Goal: Navigation & Orientation: Find specific page/section

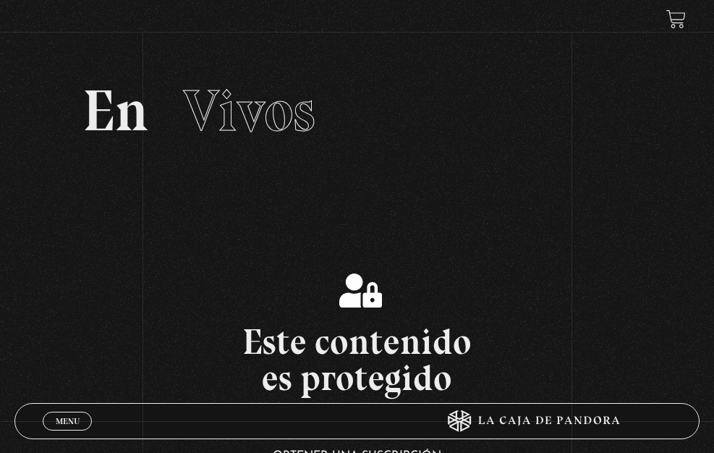
click at [0, 0] on link "Inicie sesión" at bounding box center [0, 0] width 0 height 0
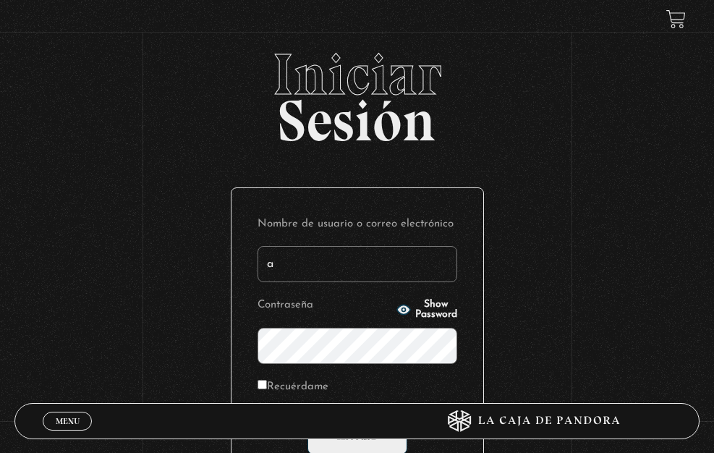
type input "[EMAIL_ADDRESS][DOMAIN_NAME]"
click at [415, 320] on span "Show Password" at bounding box center [436, 309] width 42 height 20
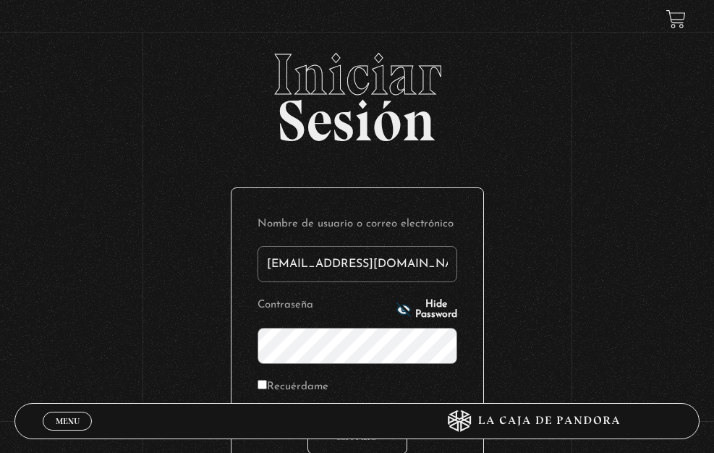
click at [326, 446] on input "Acceder" at bounding box center [357, 436] width 100 height 36
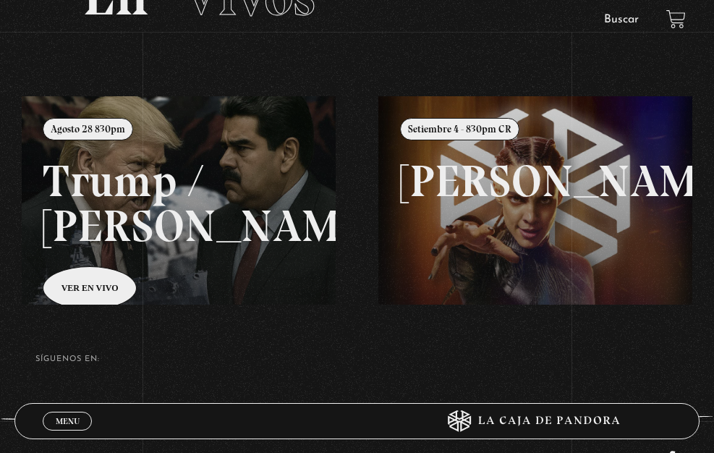
scroll to position [129, 0]
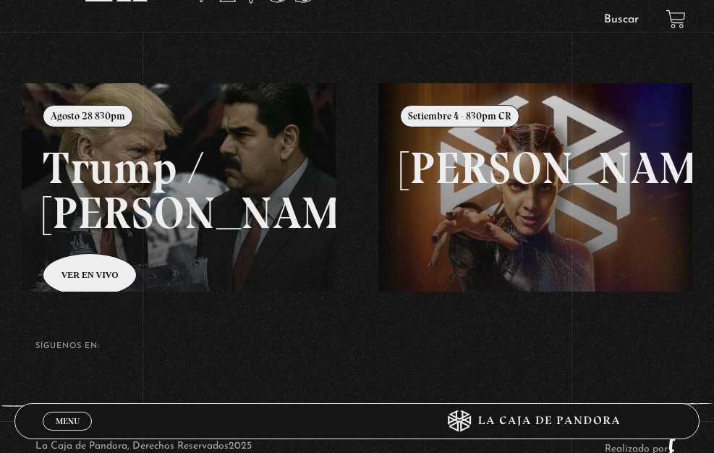
click at [61, 417] on span "Menu" at bounding box center [68, 421] width 24 height 9
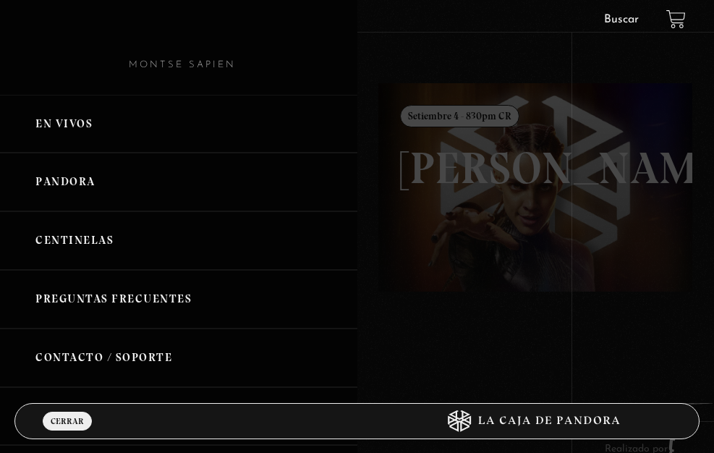
click at [61, 153] on link "Pandora" at bounding box center [178, 182] width 357 height 59
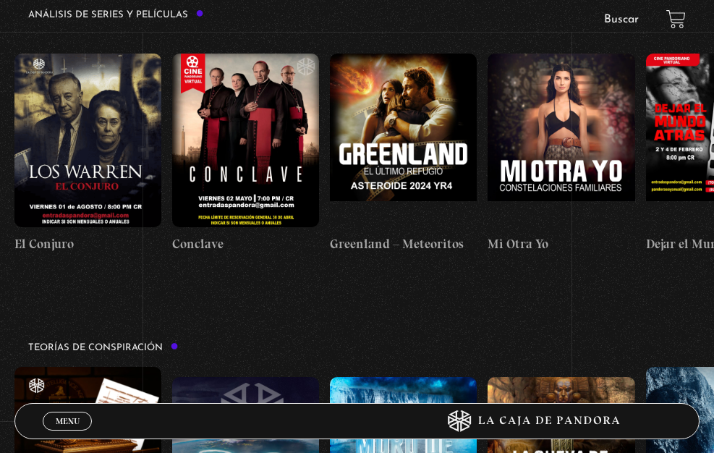
scroll to position [2248, 0]
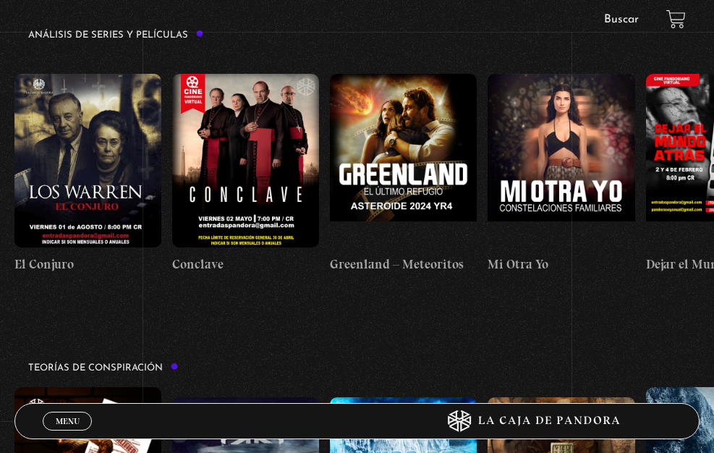
click at [0, 0] on button "»" at bounding box center [0, 0] width 0 height 0
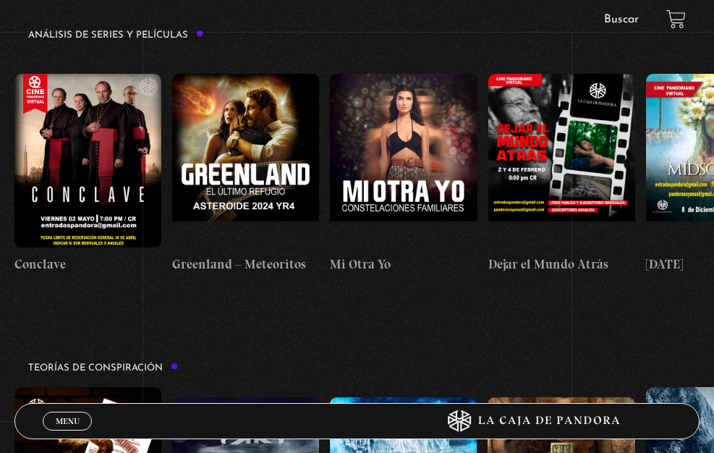
click at [0, 0] on button "»" at bounding box center [0, 0] width 0 height 0
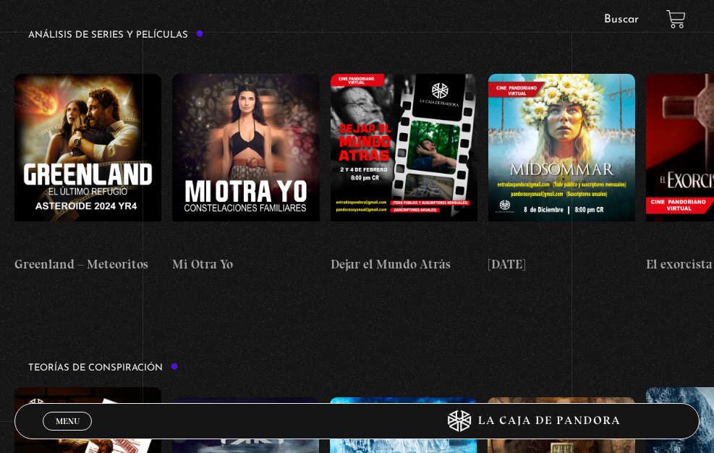
click at [0, 0] on button "»" at bounding box center [0, 0] width 0 height 0
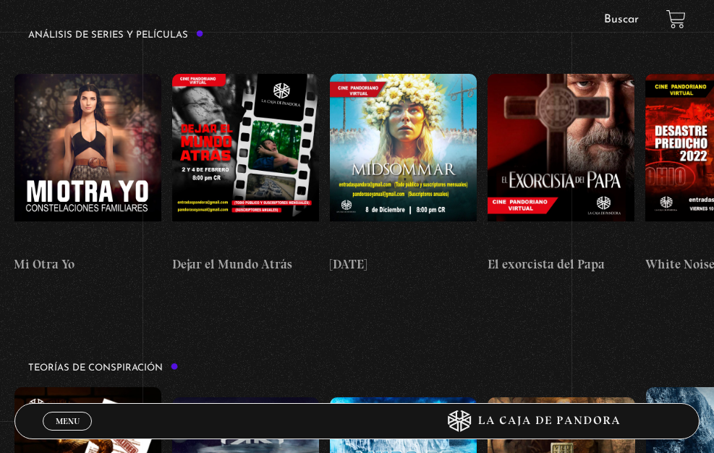
click at [0, 0] on button "»" at bounding box center [0, 0] width 0 height 0
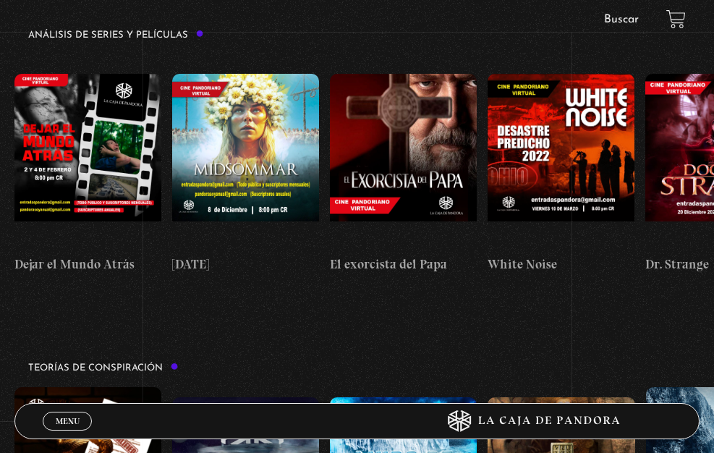
click at [0, 0] on button "»" at bounding box center [0, 0] width 0 height 0
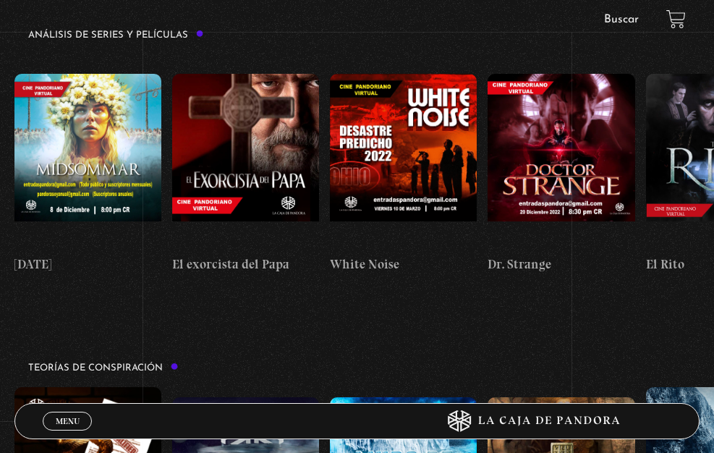
click at [0, 0] on button "»" at bounding box center [0, 0] width 0 height 0
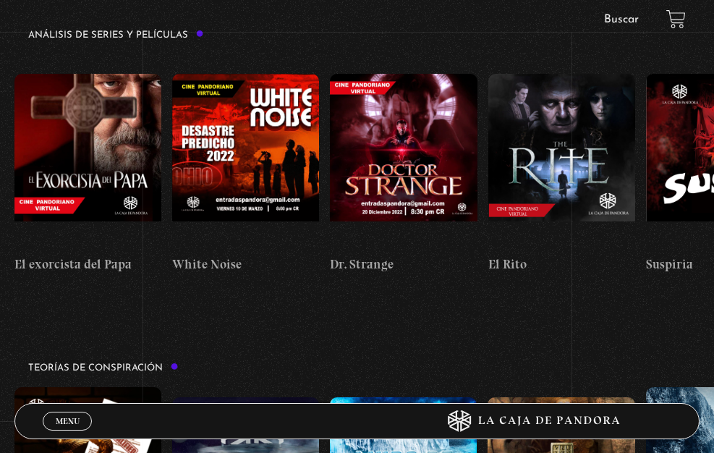
click at [0, 0] on button "»" at bounding box center [0, 0] width 0 height 0
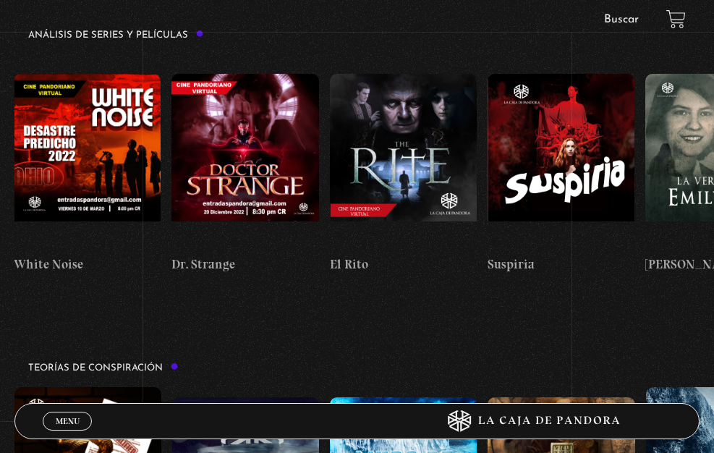
click at [0, 0] on button "»" at bounding box center [0, 0] width 0 height 0
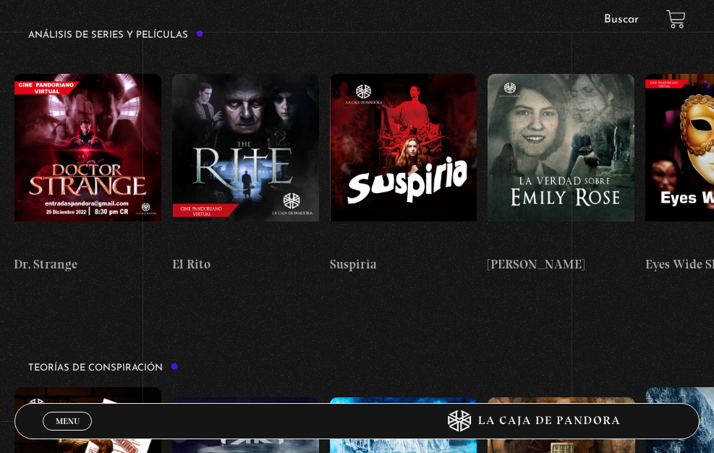
click at [0, 0] on button "»" at bounding box center [0, 0] width 0 height 0
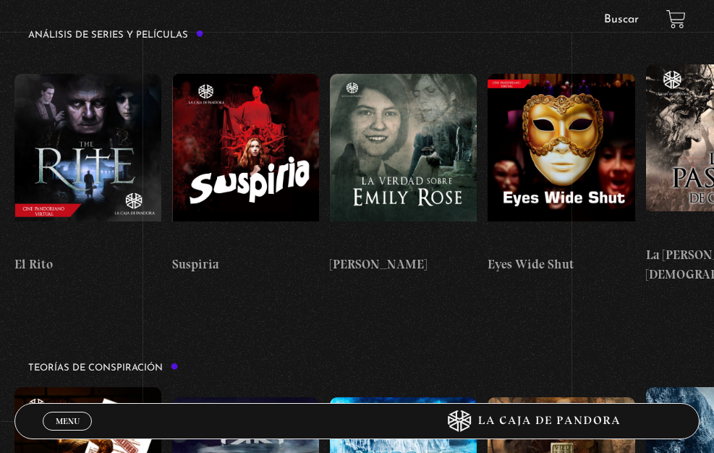
click at [0, 0] on button "»" at bounding box center [0, 0] width 0 height 0
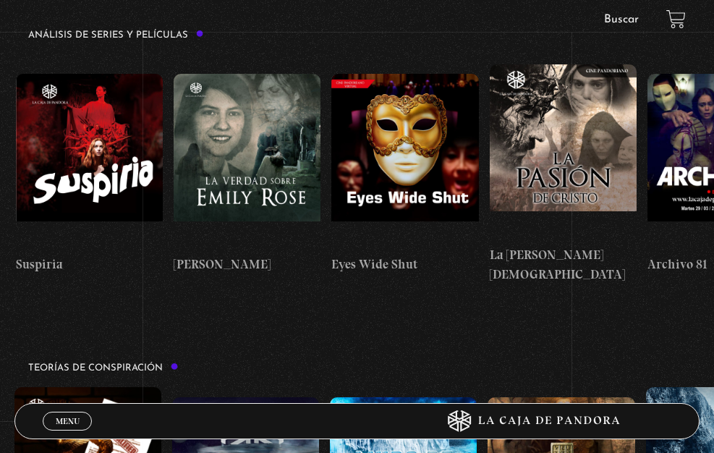
scroll to position [0, 1578]
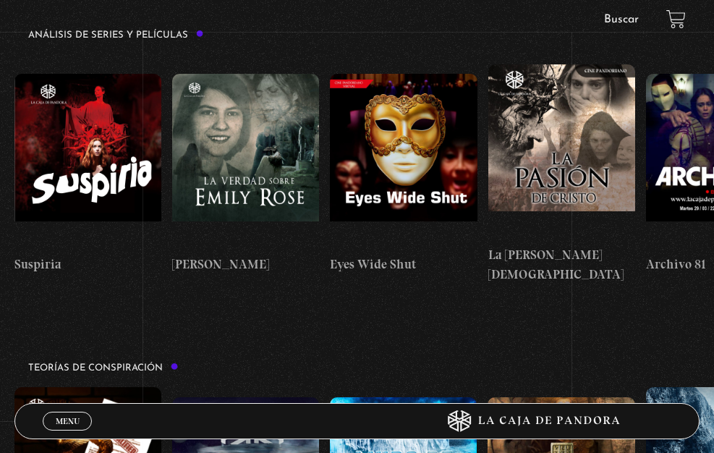
click at [0, 0] on button "»" at bounding box center [0, 0] width 0 height 0
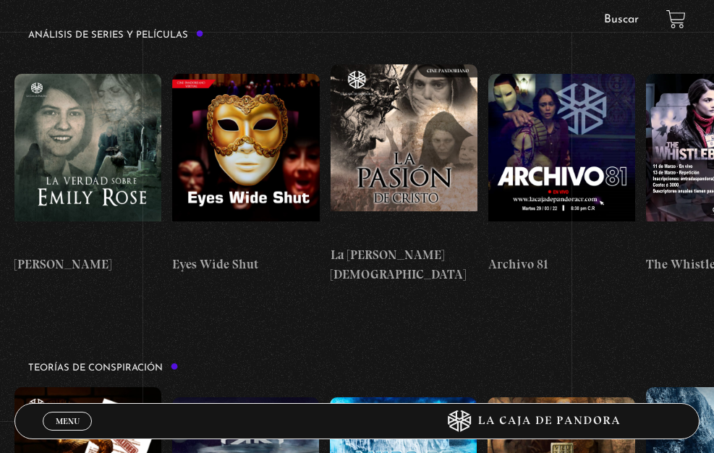
click at [0, 0] on button "»" at bounding box center [0, 0] width 0 height 0
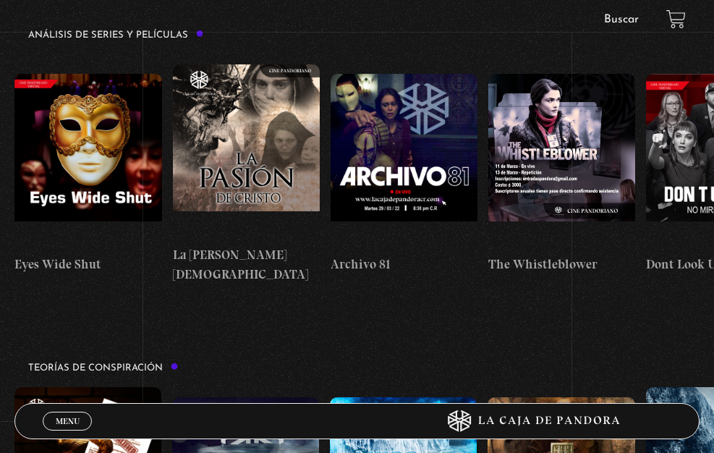
scroll to position [0, 1894]
click at [0, 0] on button "»" at bounding box center [0, 0] width 0 height 0
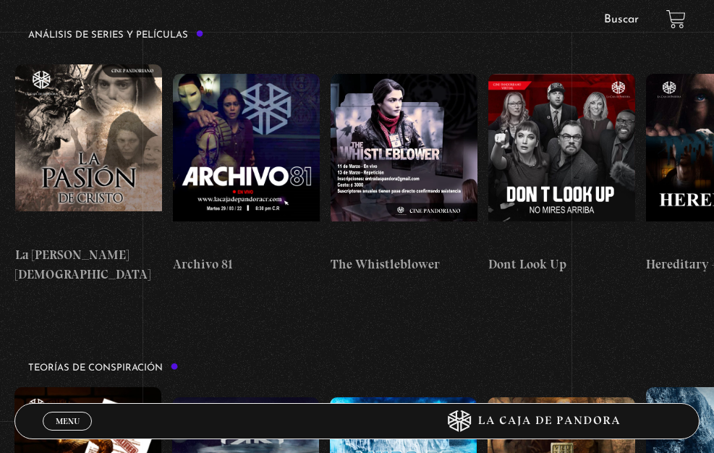
scroll to position [0, 2052]
